Goal: Transaction & Acquisition: Purchase product/service

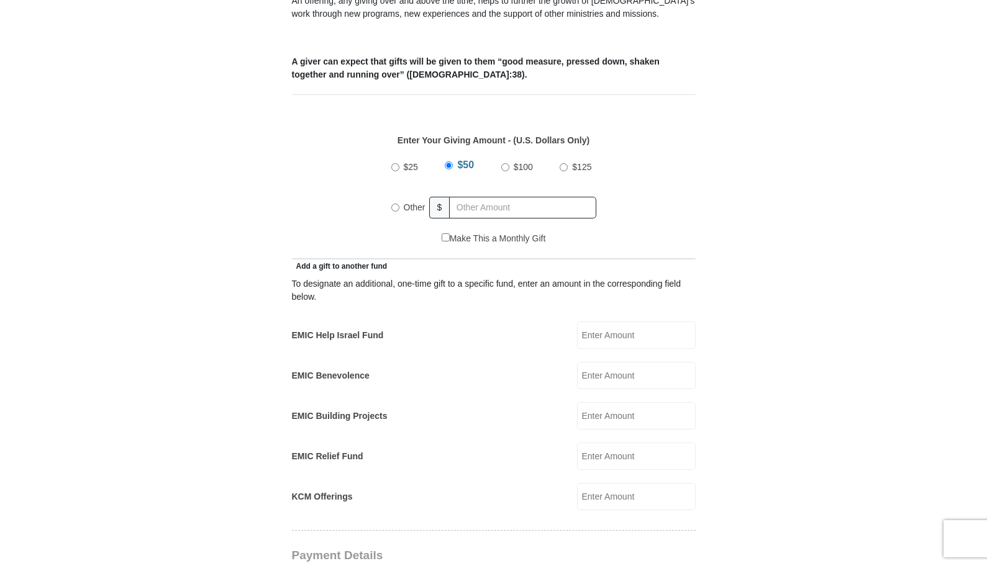
scroll to position [487, 0]
click at [394, 204] on input "Other" at bounding box center [395, 208] width 8 height 8
radio input "true"
type input "335.00"
click at [712, 185] on form "[GEOGRAPHIC_DATA][DEMOGRAPHIC_DATA] Online Giving Because of gifts like yours, …" at bounding box center [494, 470] width 708 height 1816
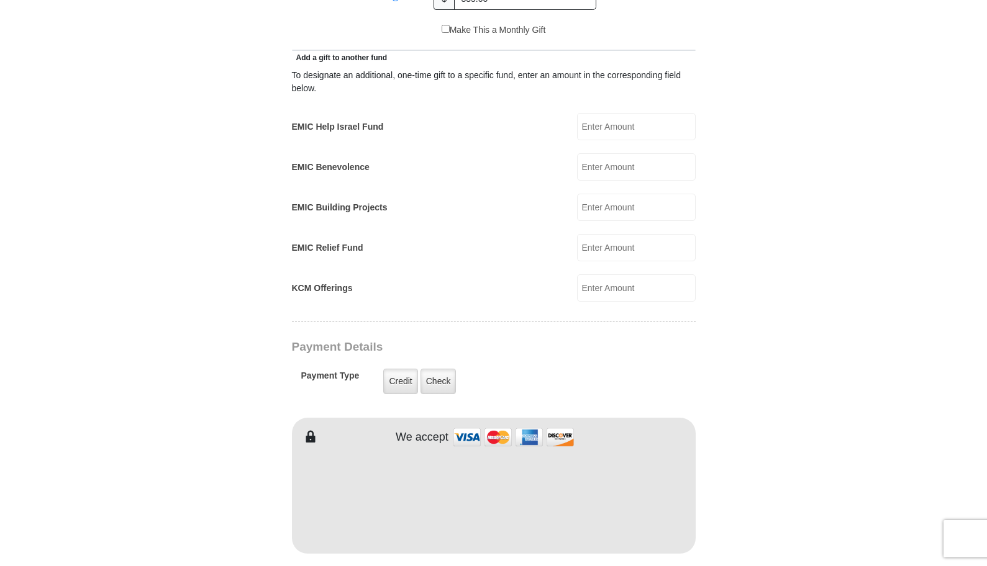
scroll to position [696, 0]
click at [614, 115] on input "EMIC Help Israel Fund" at bounding box center [636, 126] width 119 height 27
type input "30.00"
click at [639, 195] on input "EMIC Building Projects" at bounding box center [636, 207] width 119 height 27
type input "30.00"
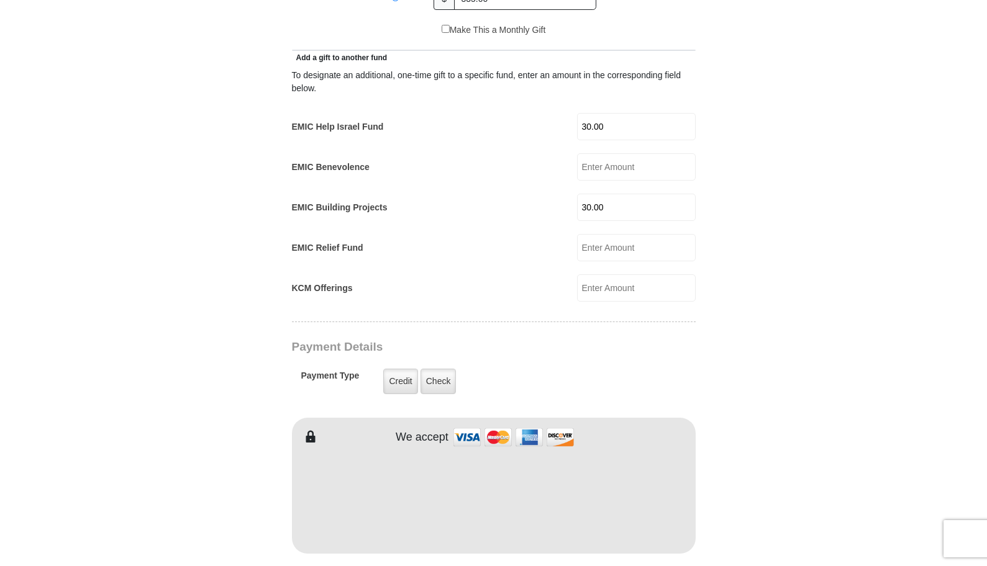
click at [808, 240] on form "[GEOGRAPHIC_DATA][DEMOGRAPHIC_DATA] Online Giving Because of gifts like yours, …" at bounding box center [494, 282] width 708 height 1857
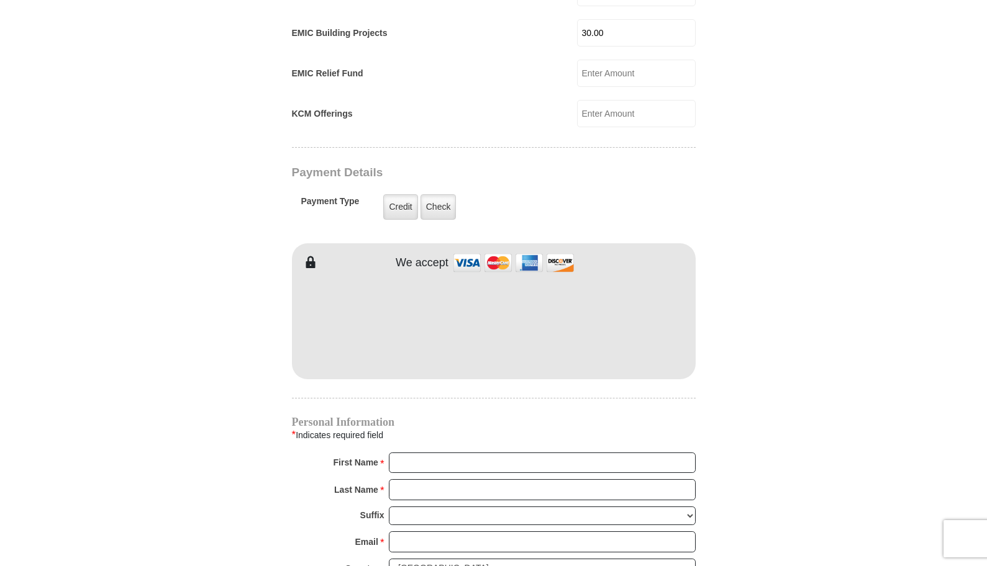
scroll to position [871, 0]
click at [391, 373] on div "EMIC Tithes and Offerings The [DEMOGRAPHIC_DATA] teaches us the foundation for …" at bounding box center [494, 256] width 404 height 1557
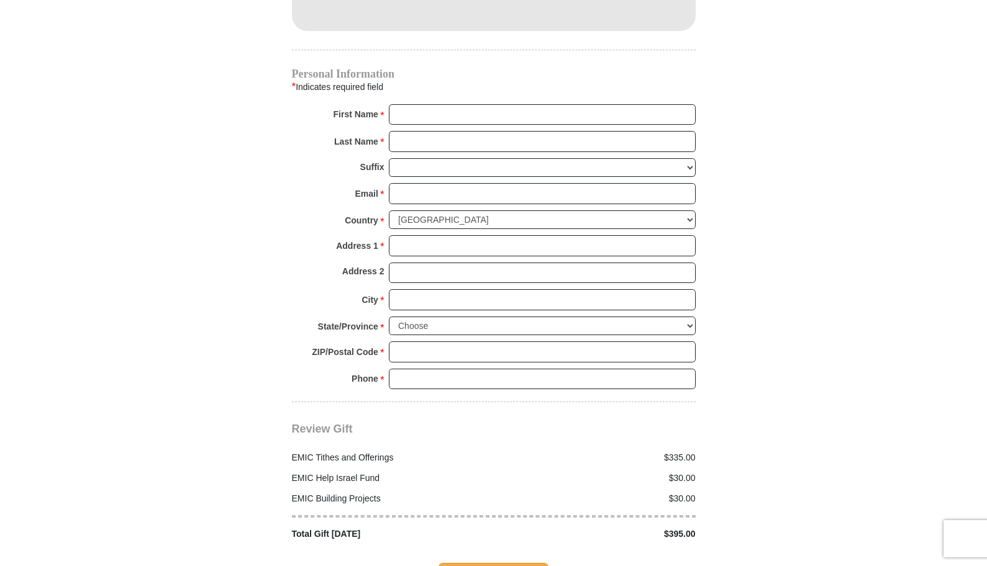
scroll to position [1218, 0]
type input "Da"
type input "[PERSON_NAME]"
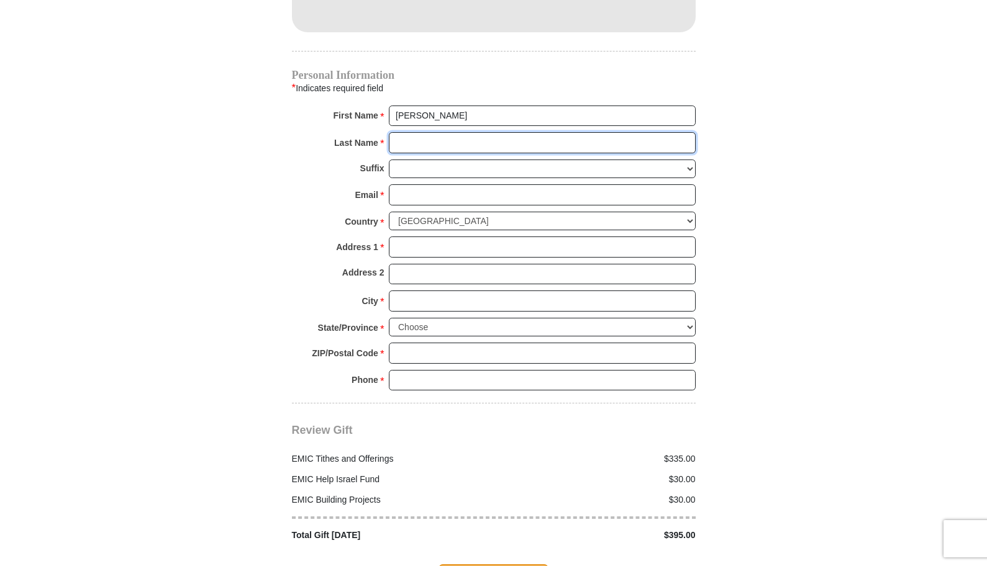
type input "[PERSON_NAME]"
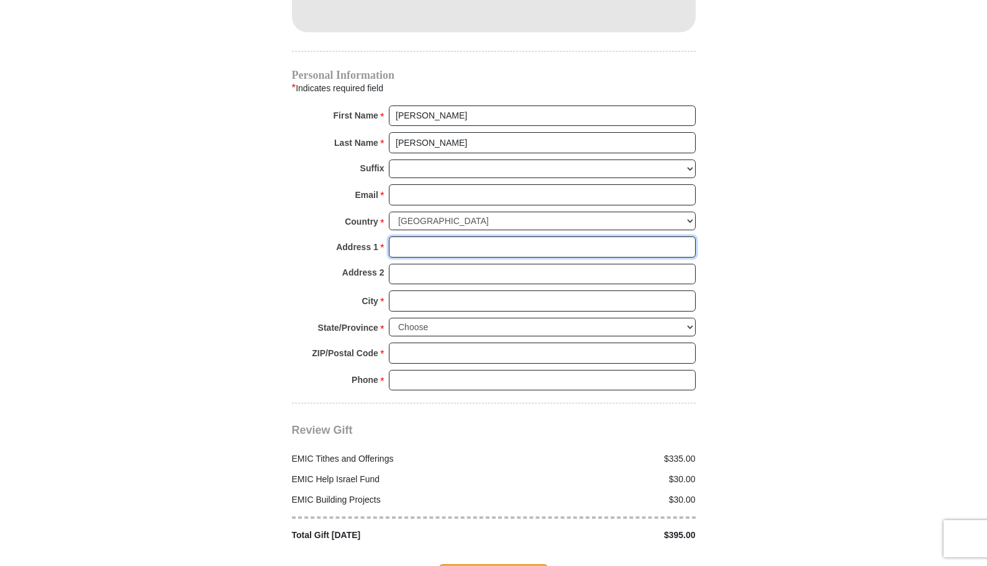
type input "[STREET_ADDRESS][PERSON_NAME]"
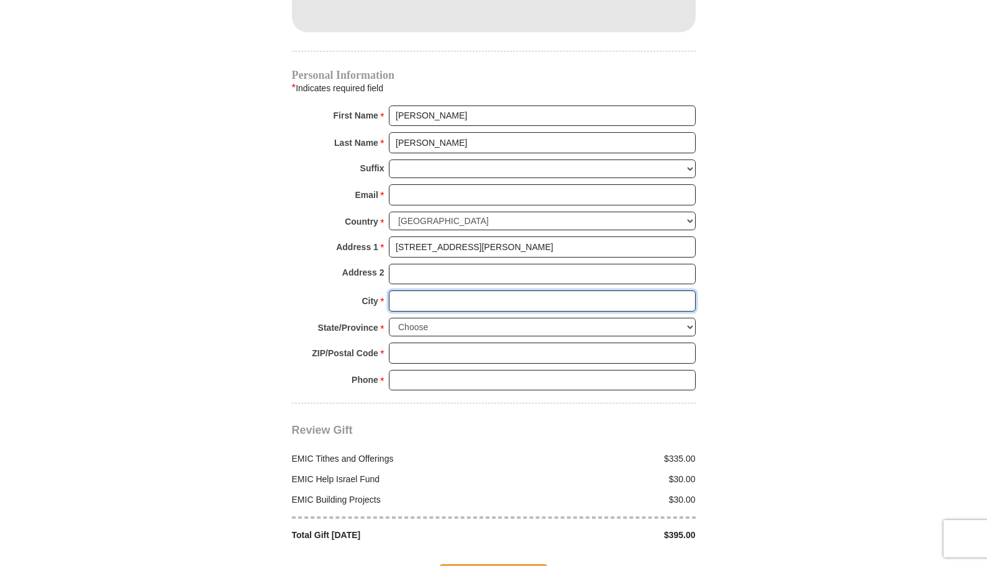
type input "[US_STATE][GEOGRAPHIC_DATA]"
select select "CO"
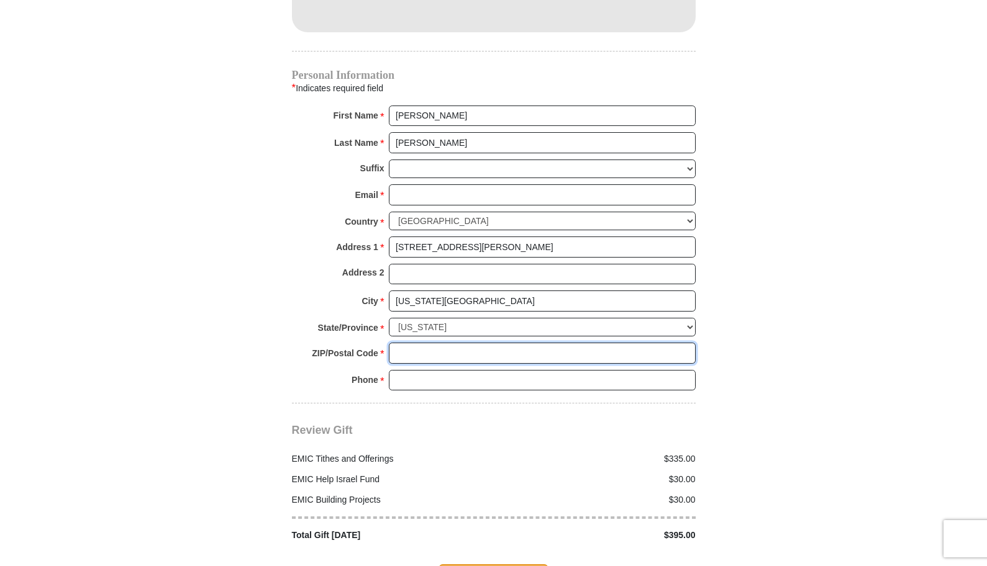
type input "80924-5249"
type input "[EMAIL_ADDRESS][DOMAIN_NAME]"
type input "[PHONE_NUMBER]"
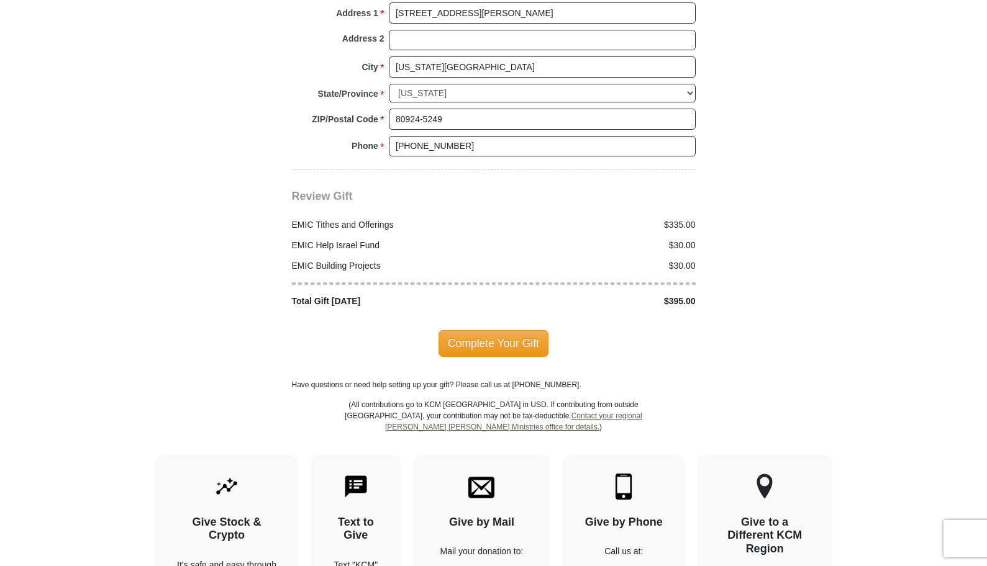
scroll to position [1453, 0]
click at [479, 329] on span "Complete Your Gift" at bounding box center [493, 342] width 110 height 26
